Goal: Information Seeking & Learning: Check status

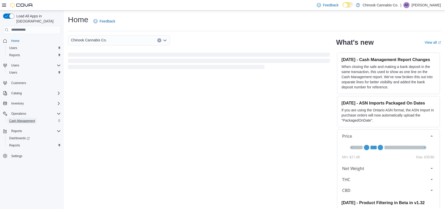
click at [27, 119] on span "Cash Management" at bounding box center [22, 121] width 26 height 4
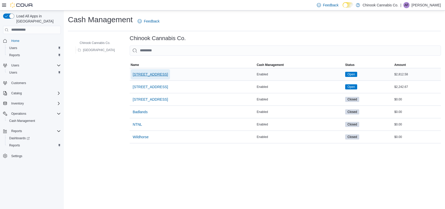
click at [157, 75] on span "[STREET_ADDRESS]" at bounding box center [150, 74] width 35 height 5
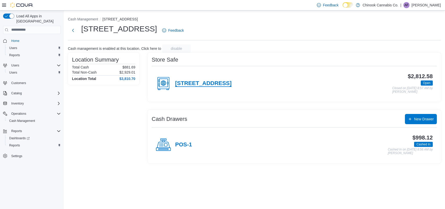
click at [221, 83] on h4 "[STREET_ADDRESS]" at bounding box center [203, 83] width 56 height 7
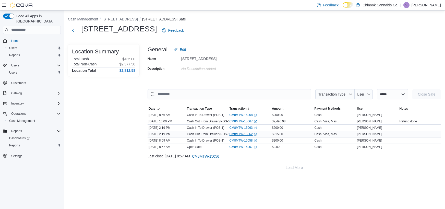
click at [246, 135] on link "CM8MTW-15062 (opens in a new tab or window)" at bounding box center [243, 134] width 27 height 4
click at [241, 120] on link "CM8MTW-15067 (opens in a new tab or window)" at bounding box center [243, 121] width 27 height 4
